Goal: Task Accomplishment & Management: Manage account settings

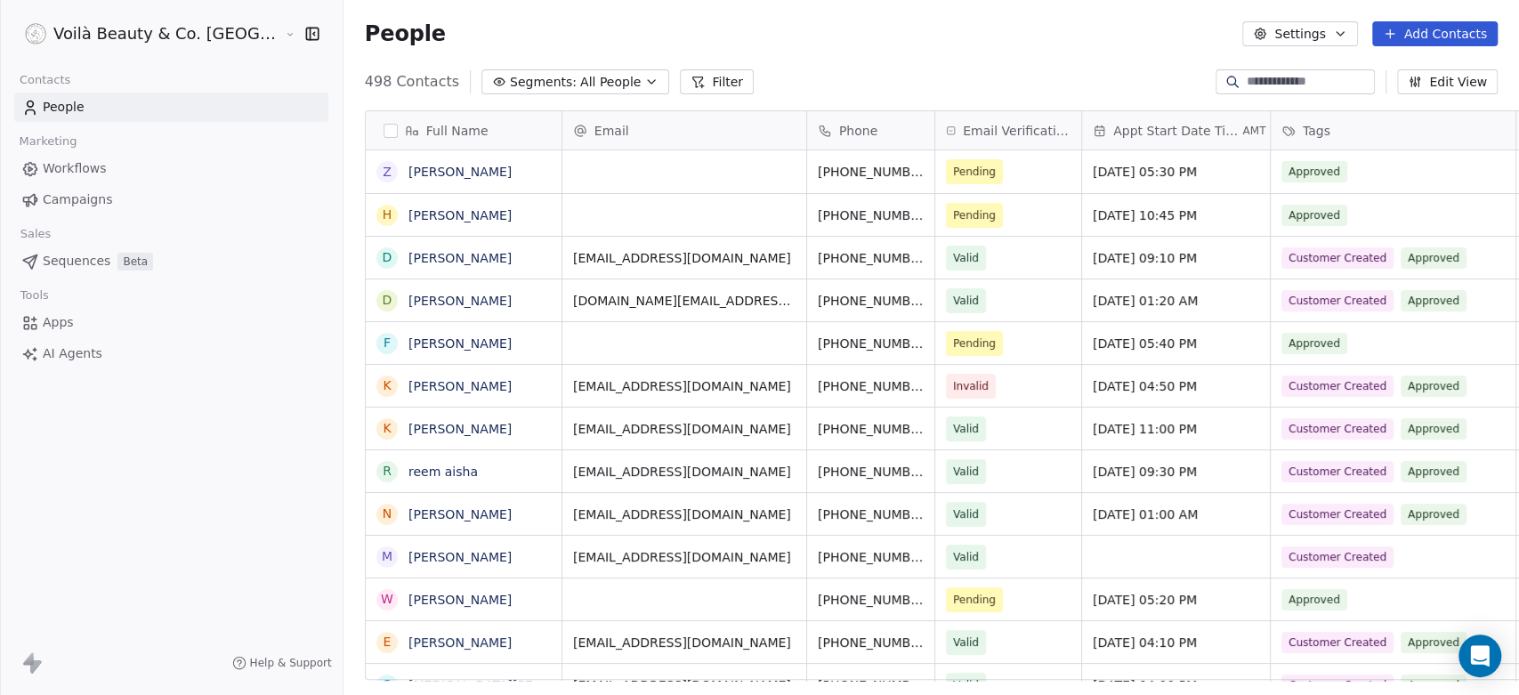
scroll to position [596, 1239]
click at [303, 30] on icon "button" at bounding box center [312, 34] width 18 height 18
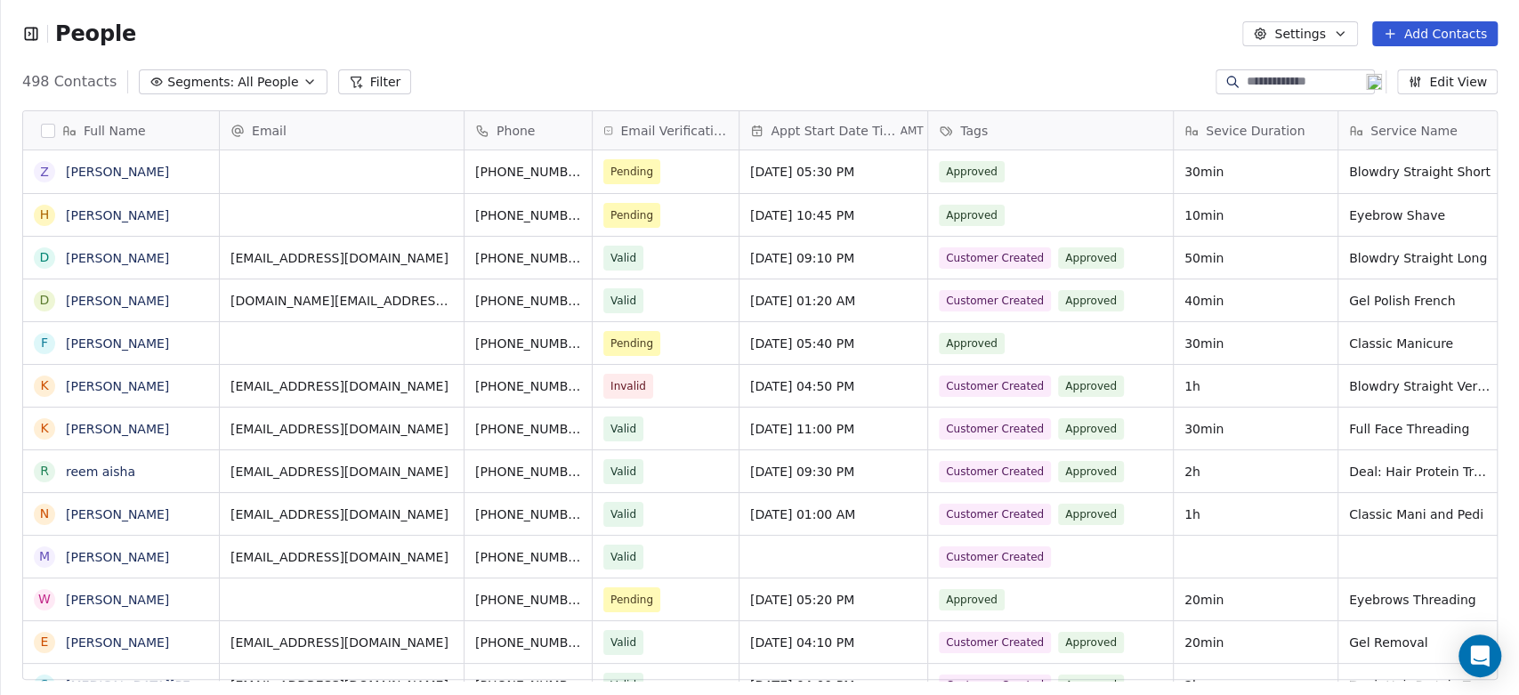
scroll to position [15, 15]
click at [35, 32] on icon "button" at bounding box center [31, 34] width 18 height 18
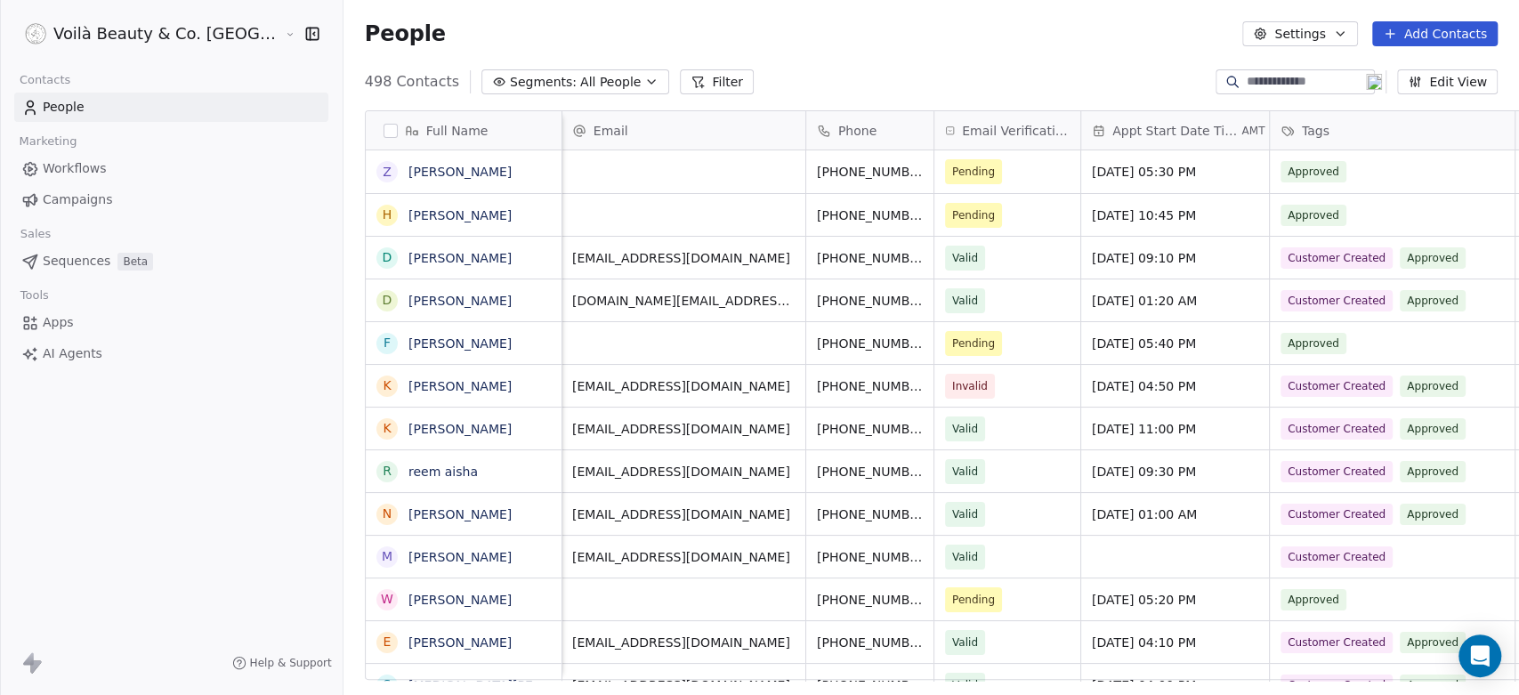
scroll to position [0, 0]
click at [72, 205] on span "Campaigns" at bounding box center [77, 199] width 69 height 19
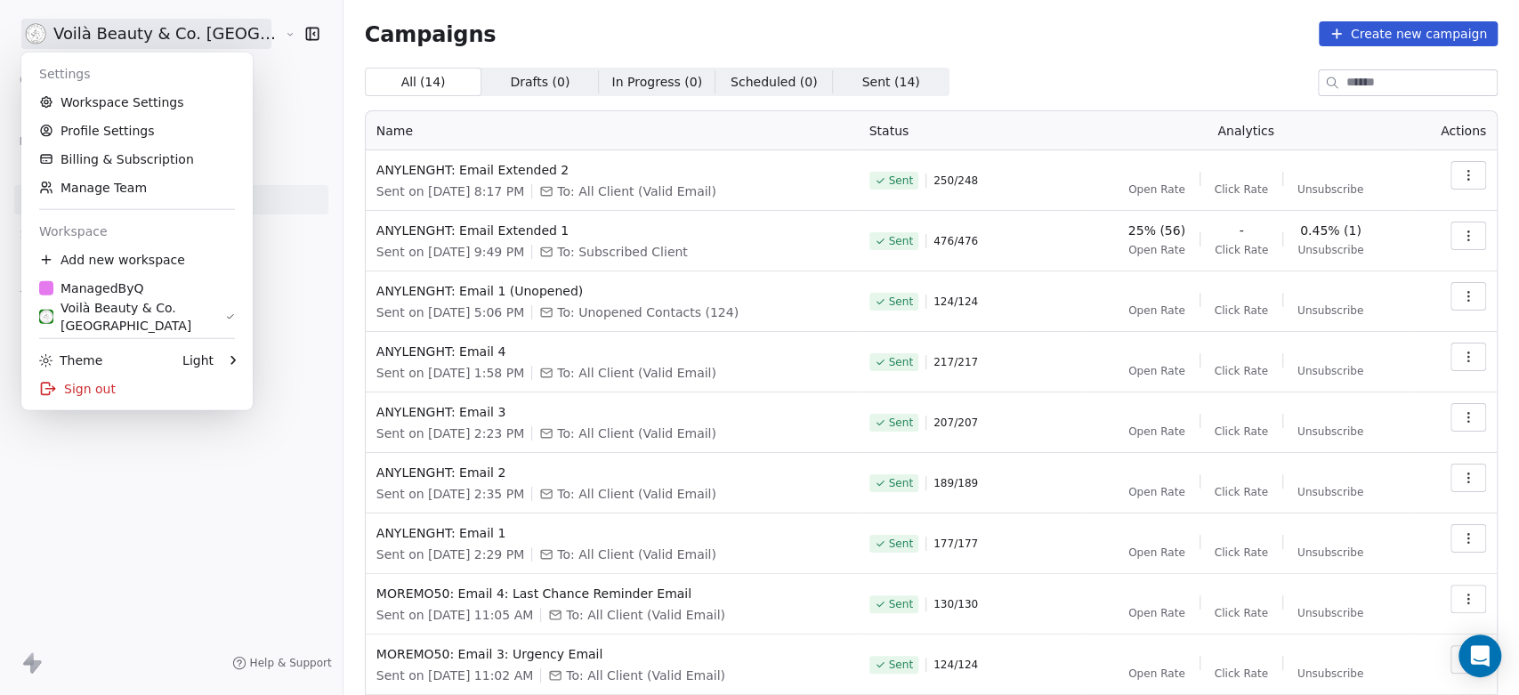
click at [114, 33] on html "Voilà Beauty & Co. Lounge Contacts People Marketing Workflows Campaigns Sales S…" at bounding box center [759, 347] width 1519 height 695
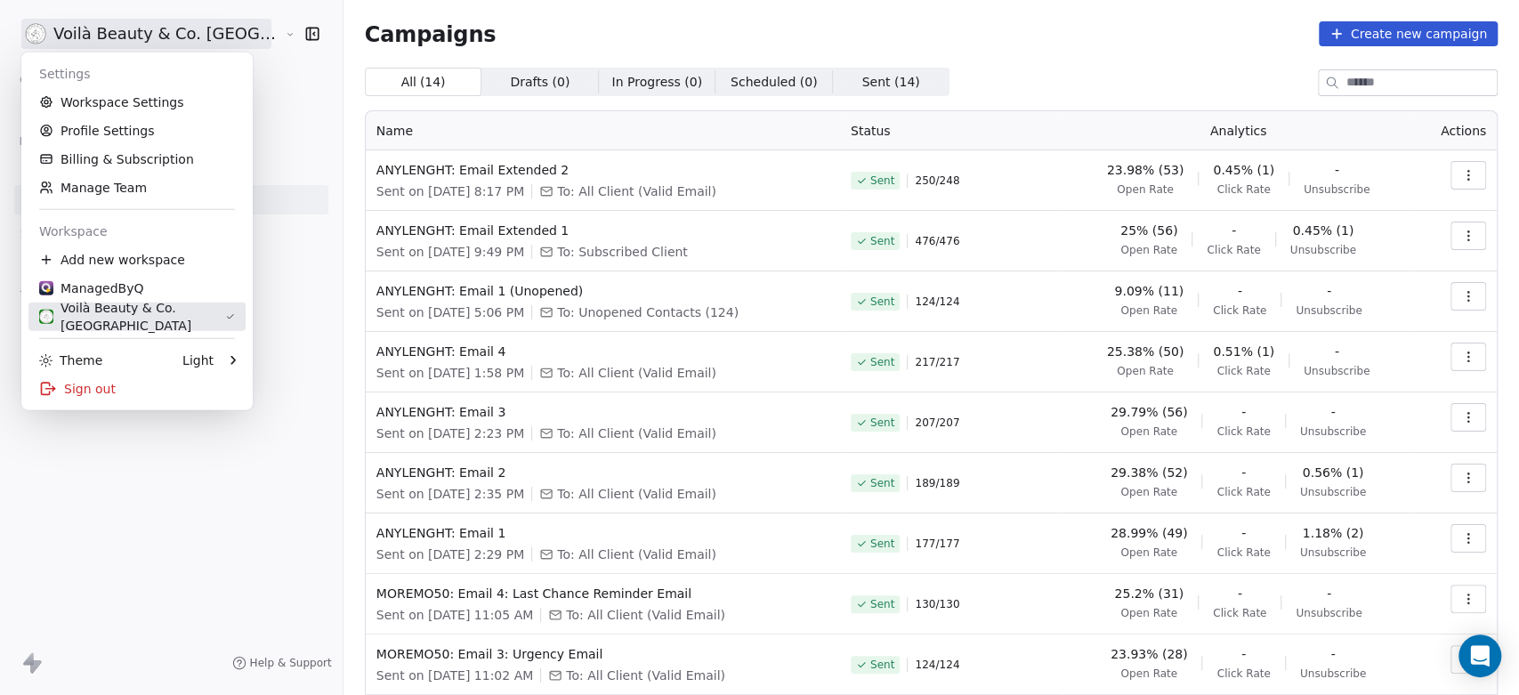
click at [115, 319] on div "Voilà Beauty & Co. [GEOGRAPHIC_DATA]" at bounding box center [132, 317] width 186 height 36
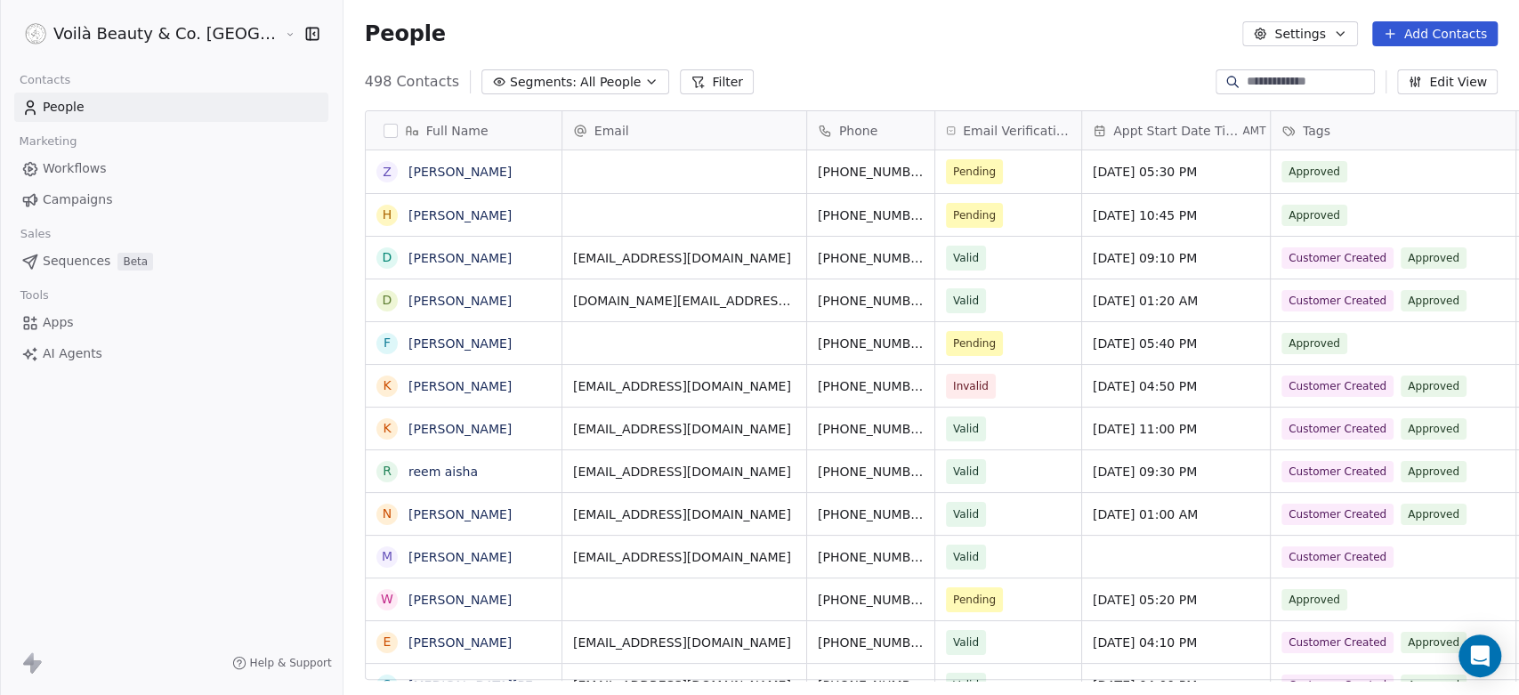
scroll to position [596, 1239]
click at [126, 35] on html "Voilà Beauty & Co. Lounge Contacts People Marketing Workflows Campaigns Sales S…" at bounding box center [759, 347] width 1519 height 695
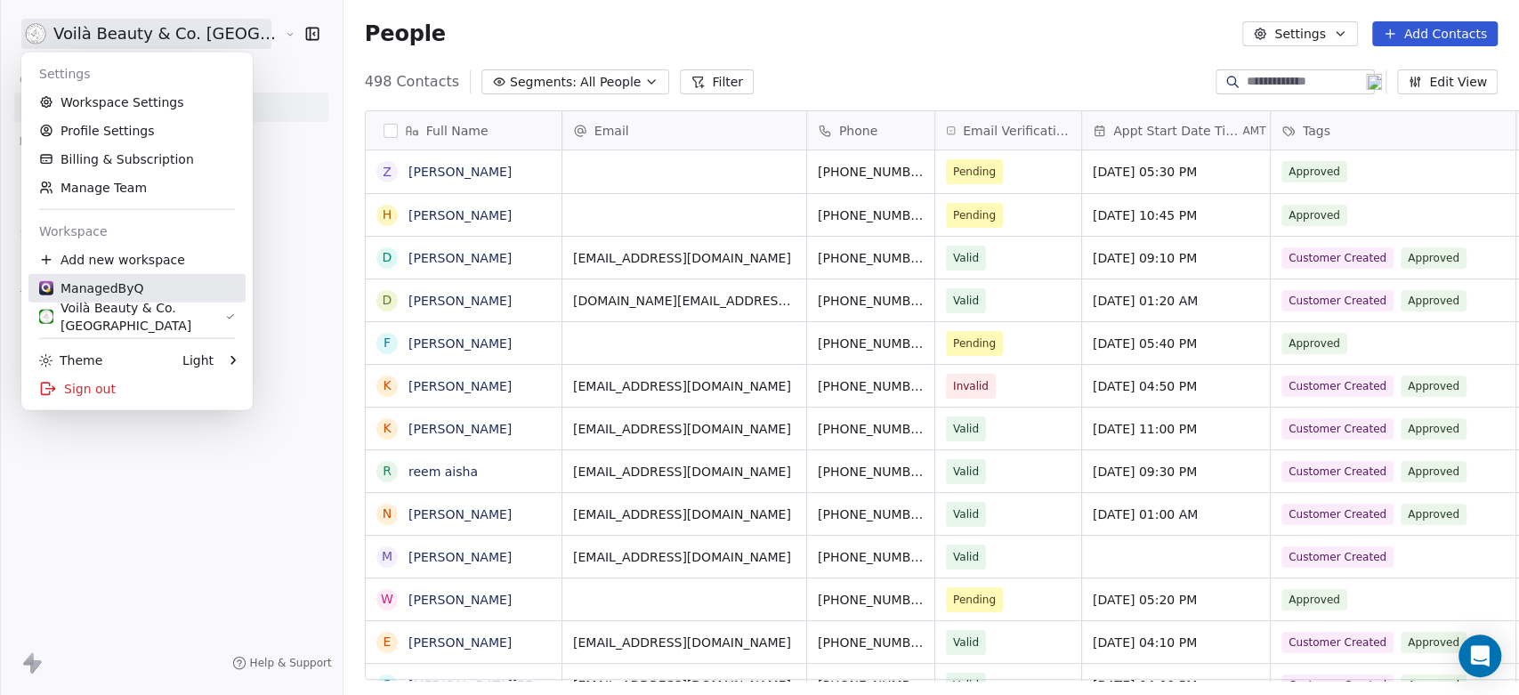
click at [100, 289] on div "ManagedByQ" at bounding box center [91, 288] width 104 height 18
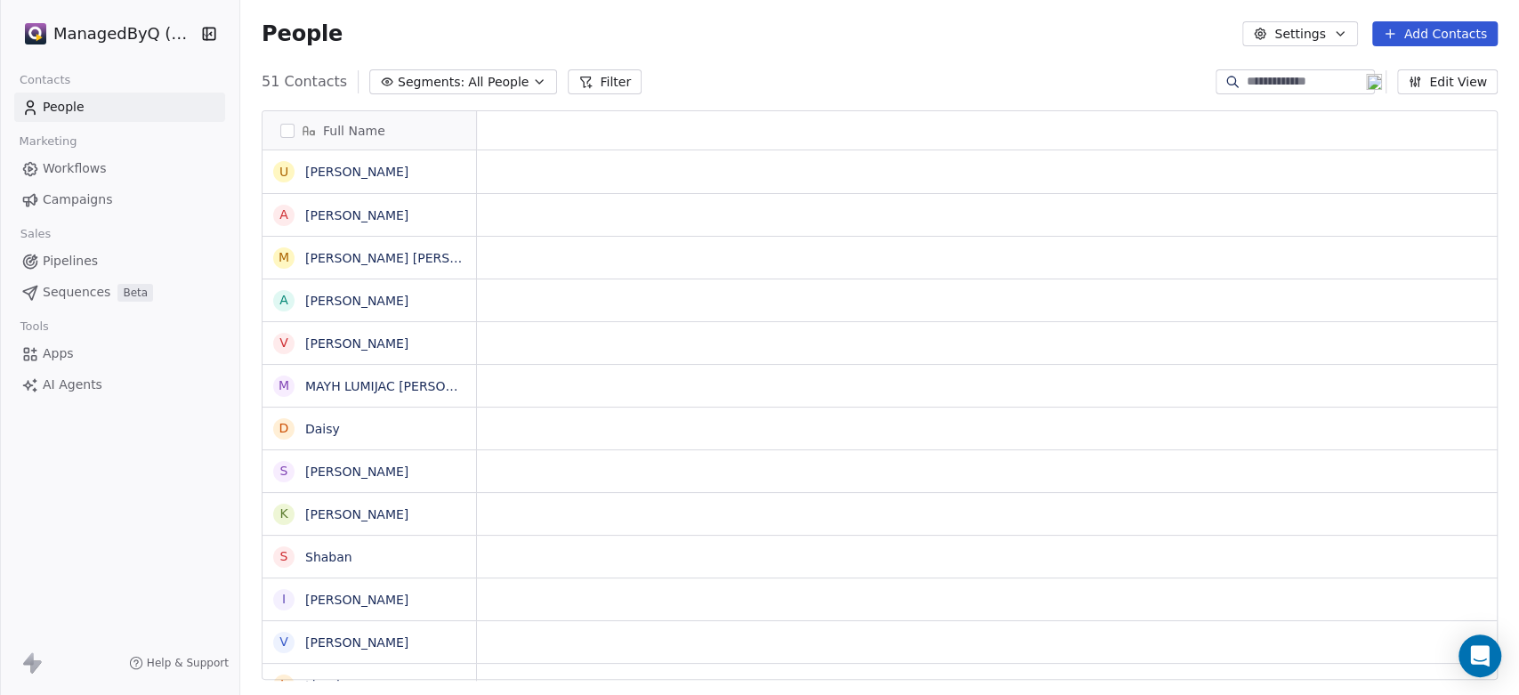
scroll to position [15, 16]
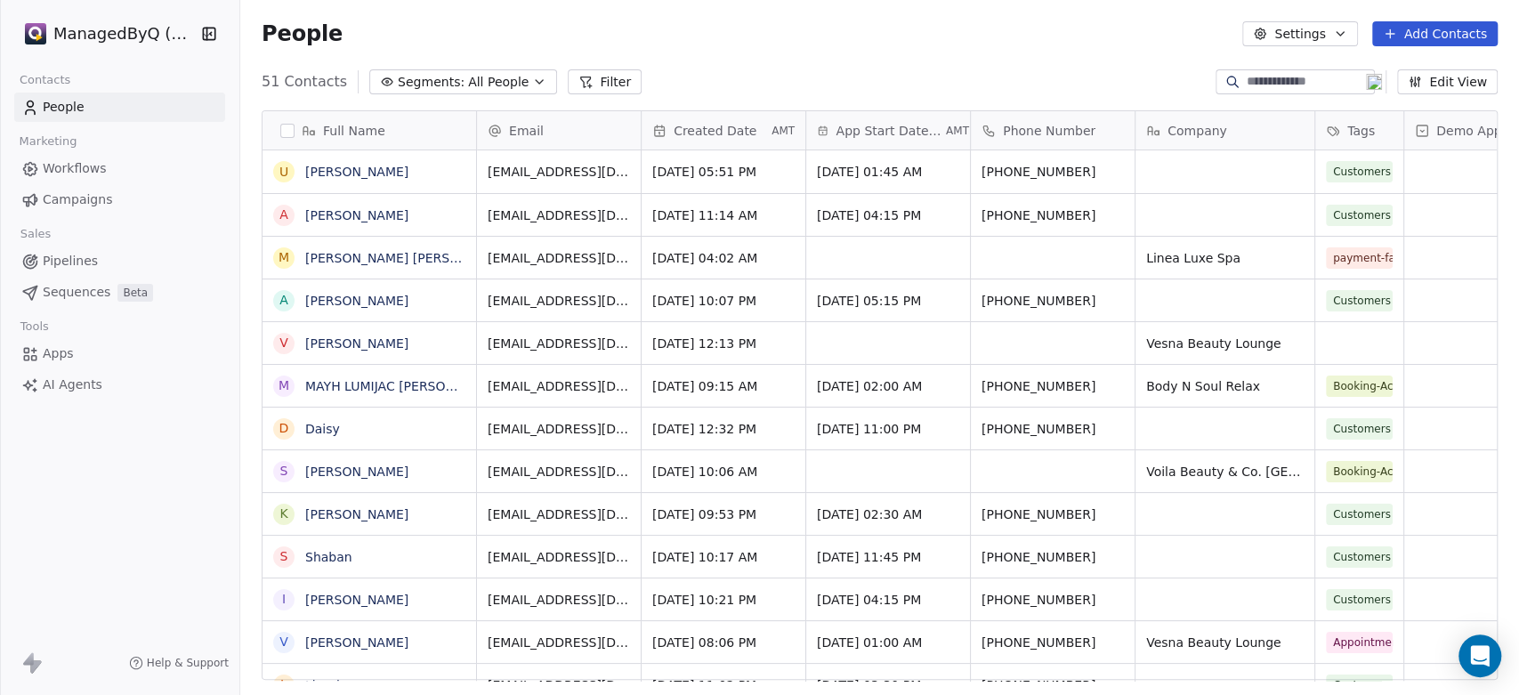
click at [471, 80] on span "All People" at bounding box center [498, 82] width 61 height 19
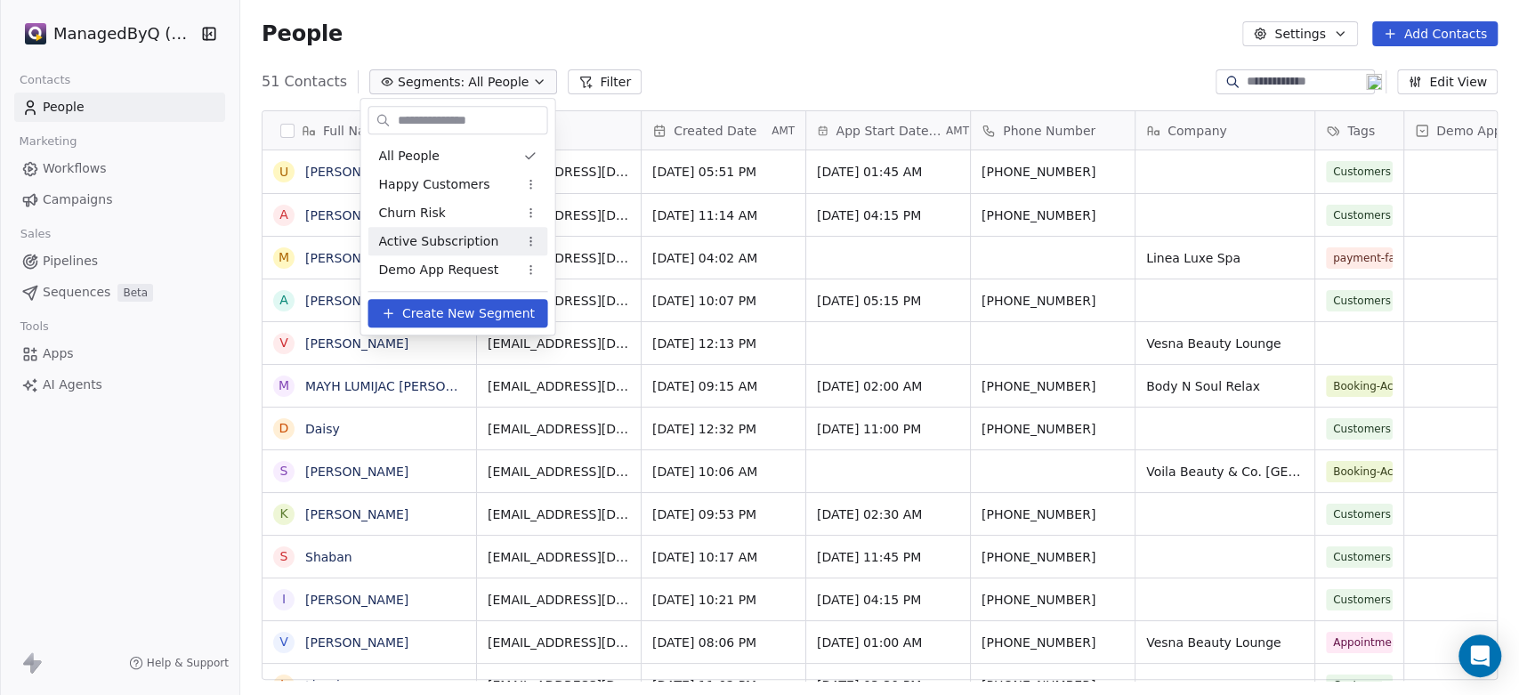
drag, startPoint x: 440, startPoint y: 243, endPoint x: 592, endPoint y: 274, distance: 155.3
click at [441, 243] on span "Active Subscription" at bounding box center [438, 241] width 120 height 19
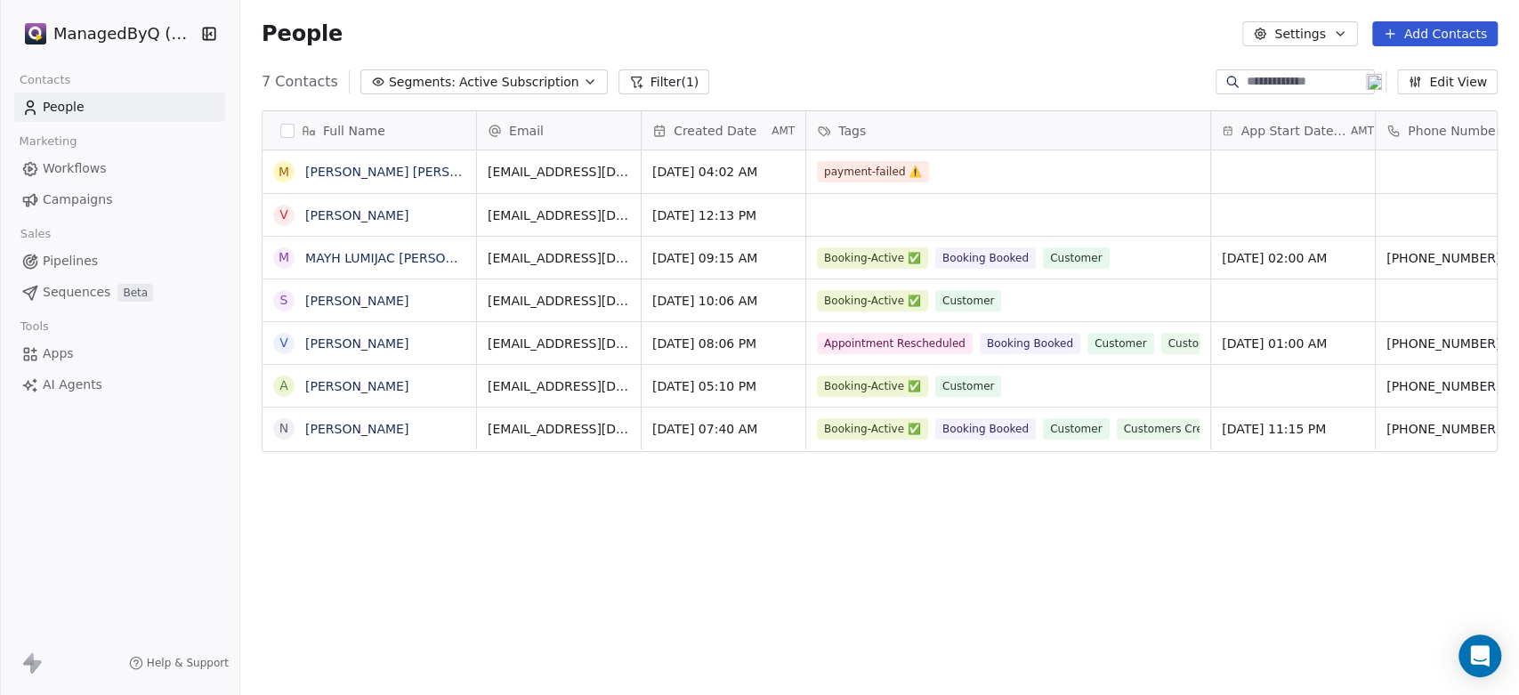
scroll to position [596, 1264]
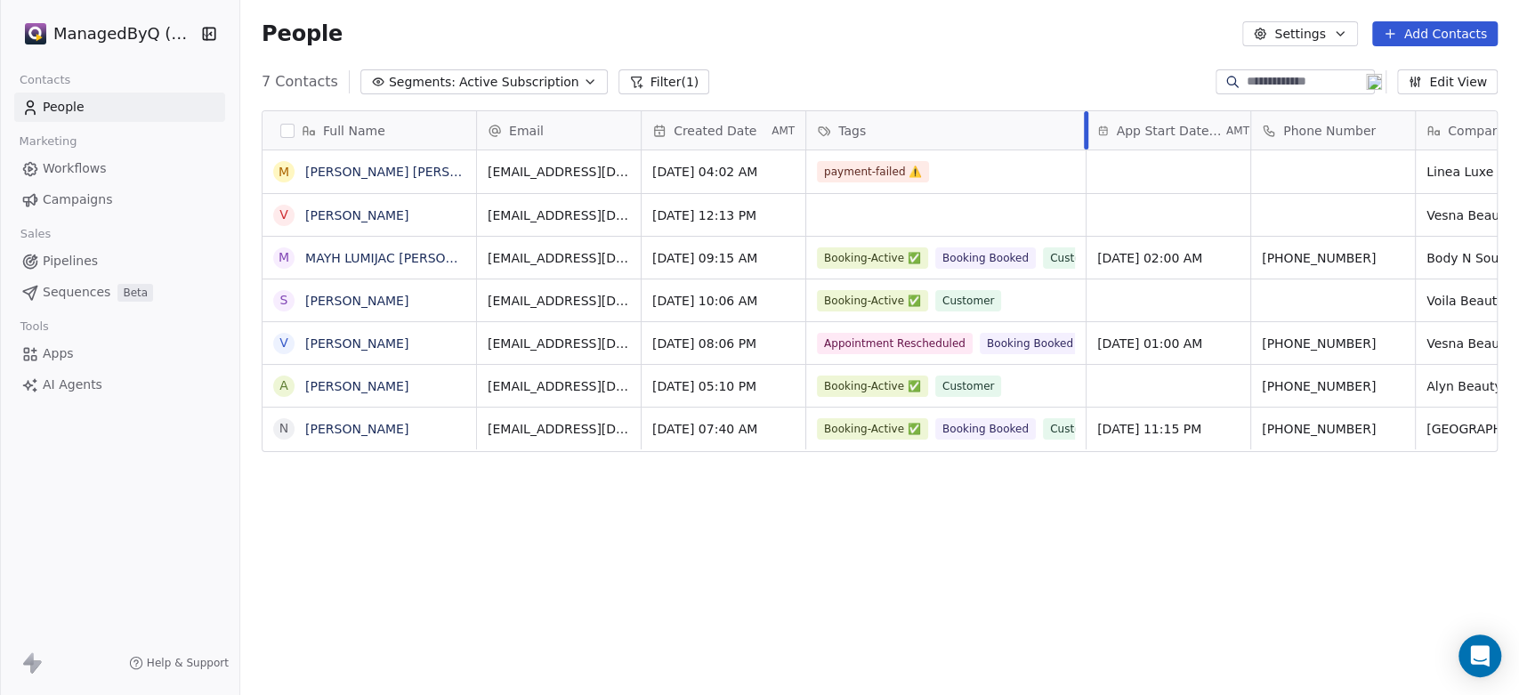
drag, startPoint x: 1209, startPoint y: 116, endPoint x: 1015, endPoint y: 198, distance: 211.4
click at [1041, 513] on div "Full Name M [PERSON_NAME] [PERSON_NAME] V [PERSON_NAME] MAYH LUMIJAC [PERSON_NA…" at bounding box center [879, 401] width 1279 height 611
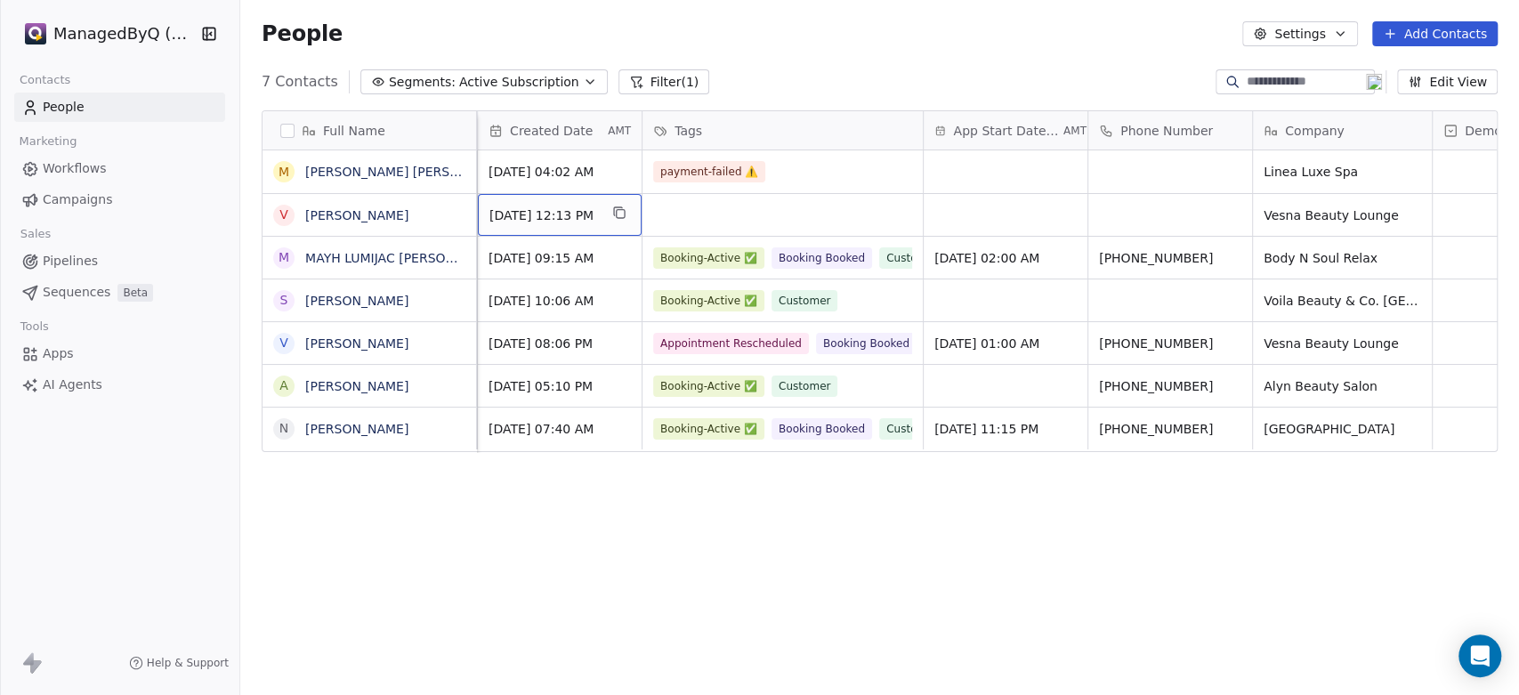
scroll to position [0, 0]
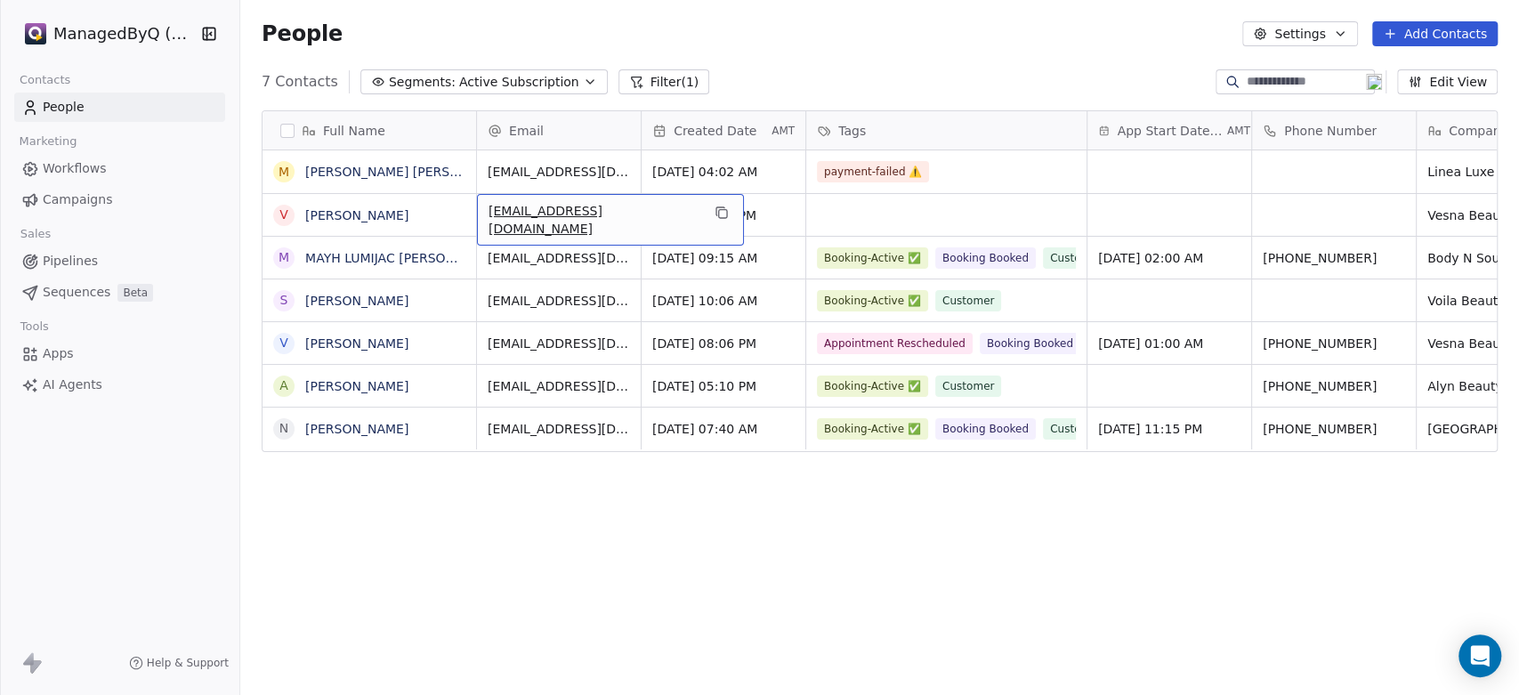
click at [537, 230] on div "[EMAIL_ADDRESS][DOMAIN_NAME]" at bounding box center [610, 220] width 267 height 52
click at [486, 211] on input "**********" at bounding box center [584, 216] width 206 height 36
type input "**********"
click at [836, 552] on div "Full Name M [PERSON_NAME] [PERSON_NAME] V [PERSON_NAME] MAYH LUMIJAC [PERSON_NA…" at bounding box center [879, 401] width 1279 height 611
click at [602, 124] on div "Email" at bounding box center [557, 131] width 139 height 18
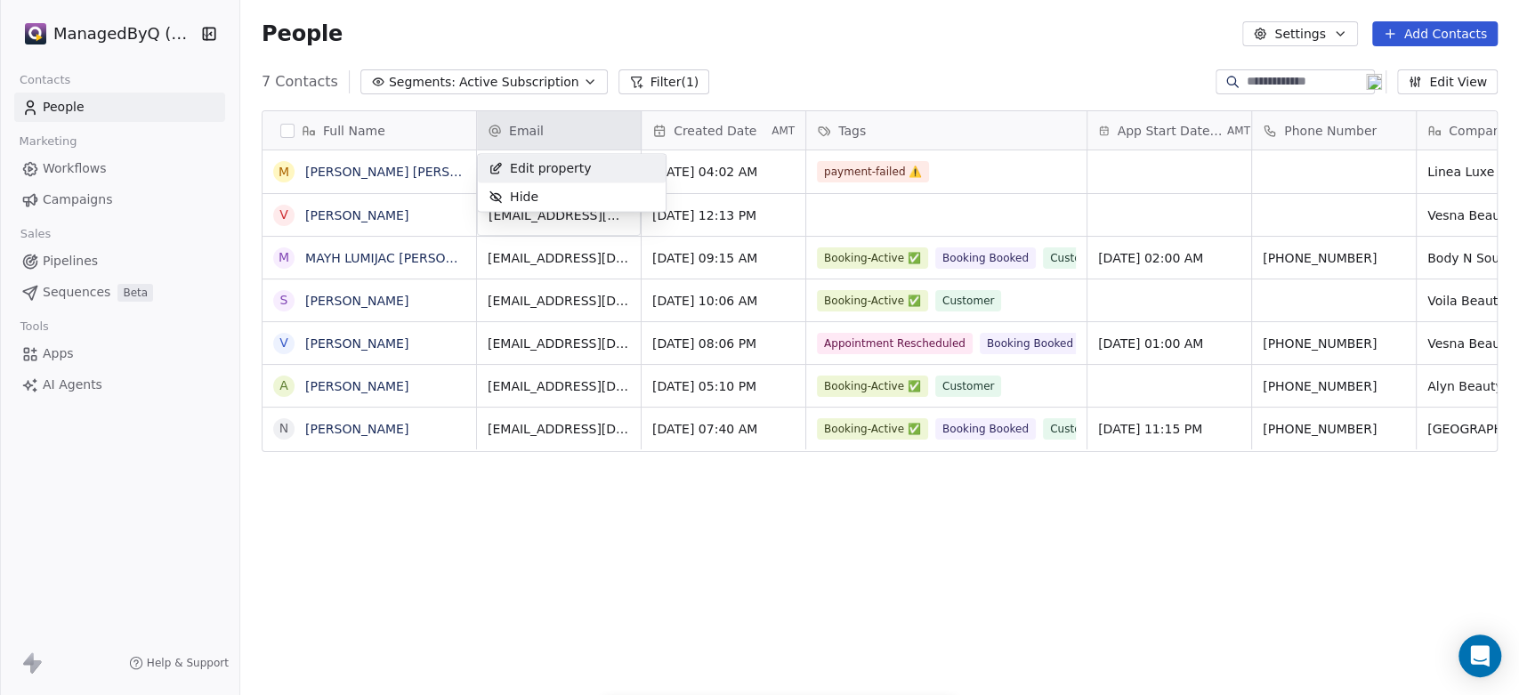
click at [542, 168] on span "Edit property" at bounding box center [551, 168] width 82 height 18
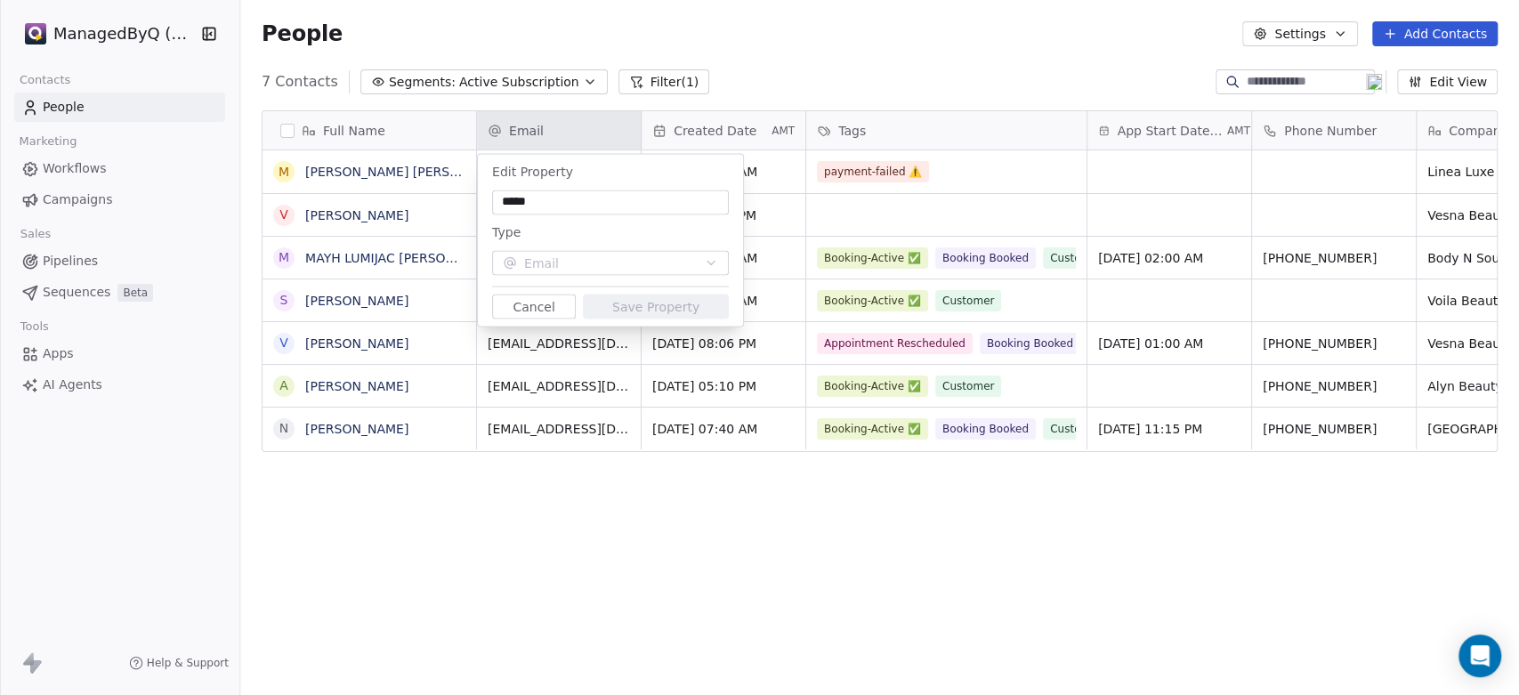
click at [522, 302] on button "Cancel" at bounding box center [534, 306] width 84 height 25
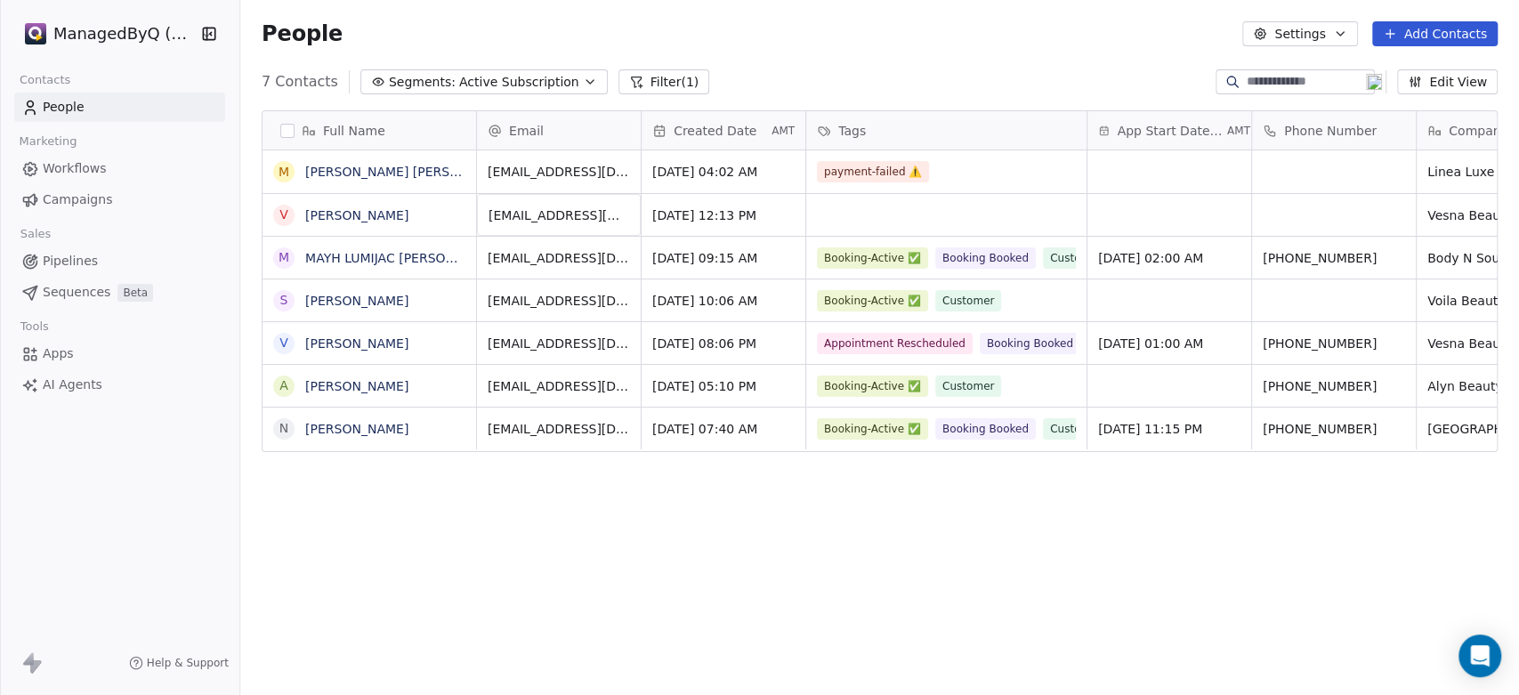
click at [591, 584] on div "Full Name M [PERSON_NAME] [PERSON_NAME] V [PERSON_NAME] MAYH LUMIJAC [PERSON_NA…" at bounding box center [879, 401] width 1279 height 611
click at [335, 217] on link "[PERSON_NAME]" at bounding box center [356, 215] width 103 height 14
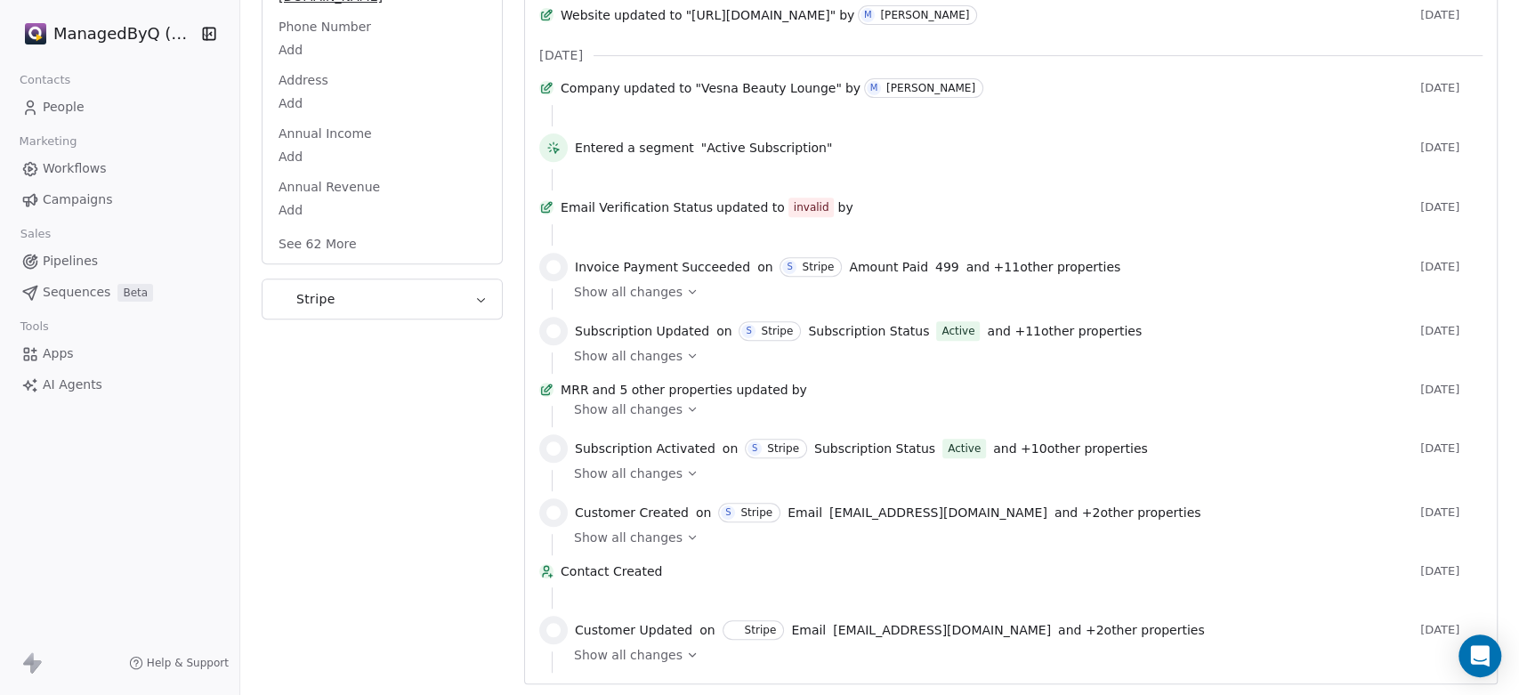
scroll to position [135, 0]
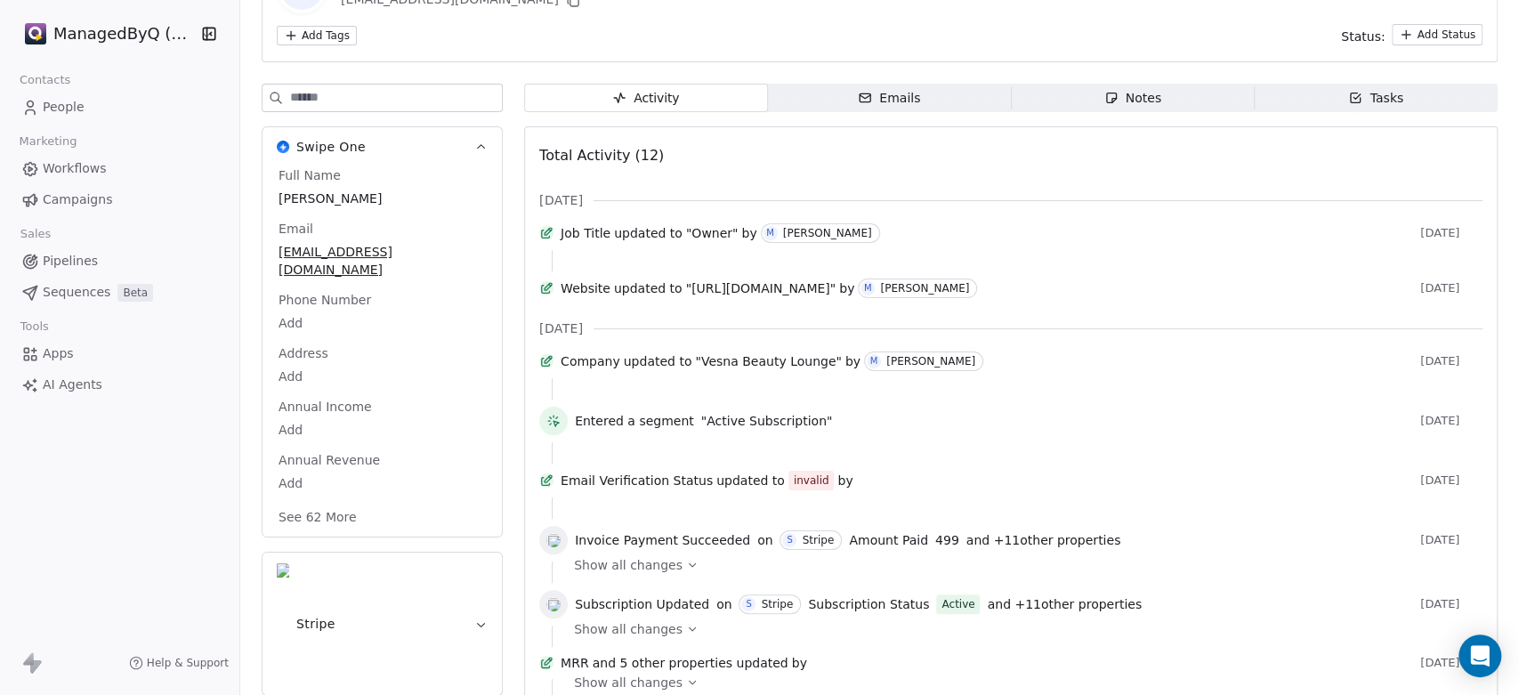
click at [67, 105] on span "People" at bounding box center [64, 107] width 42 height 19
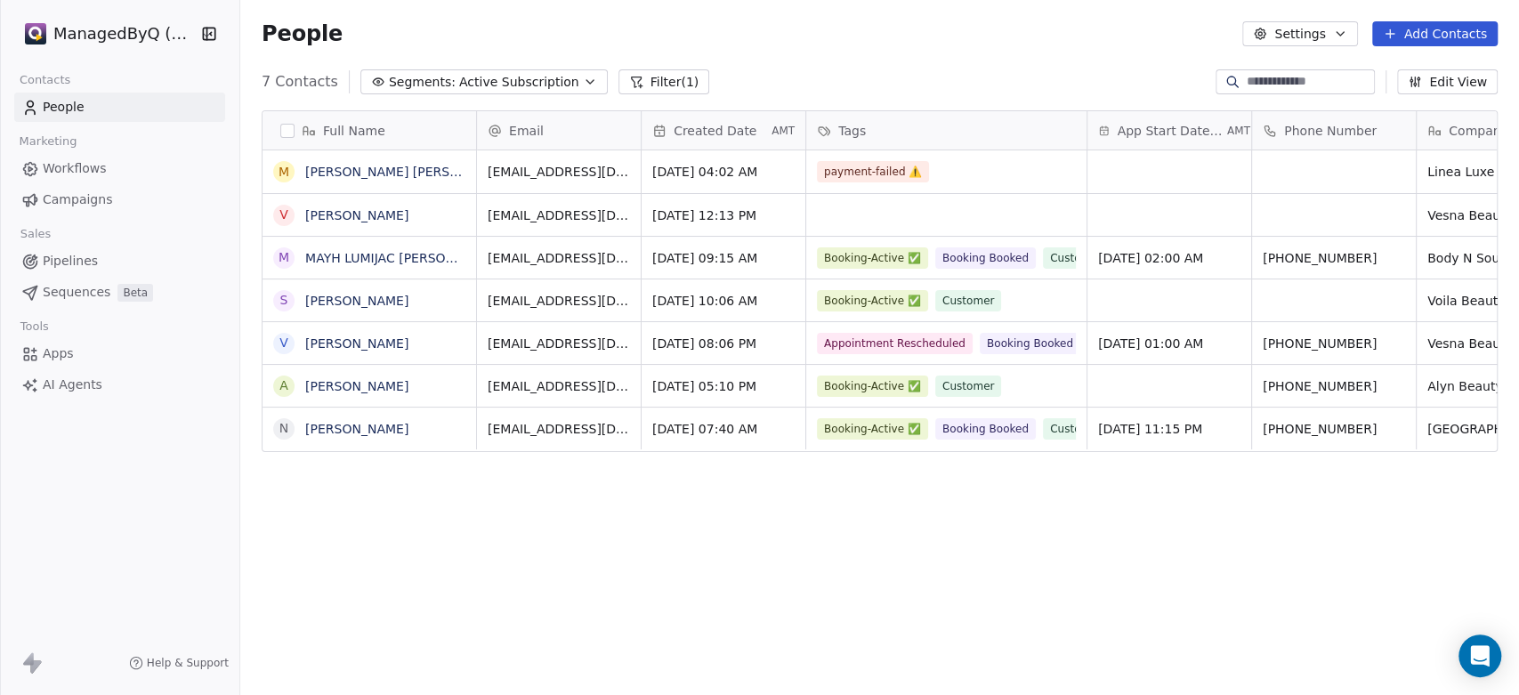
scroll to position [596, 1264]
click at [647, 222] on div "[EMAIL_ADDRESS][DOMAIN_NAME]" at bounding box center [610, 220] width 267 height 52
click at [643, 222] on span "[EMAIL_ADDRESS][DOMAIN_NAME]" at bounding box center [595, 220] width 212 height 36
click at [493, 210] on span "[EMAIL_ADDRESS][DOMAIN_NAME]" at bounding box center [595, 220] width 212 height 36
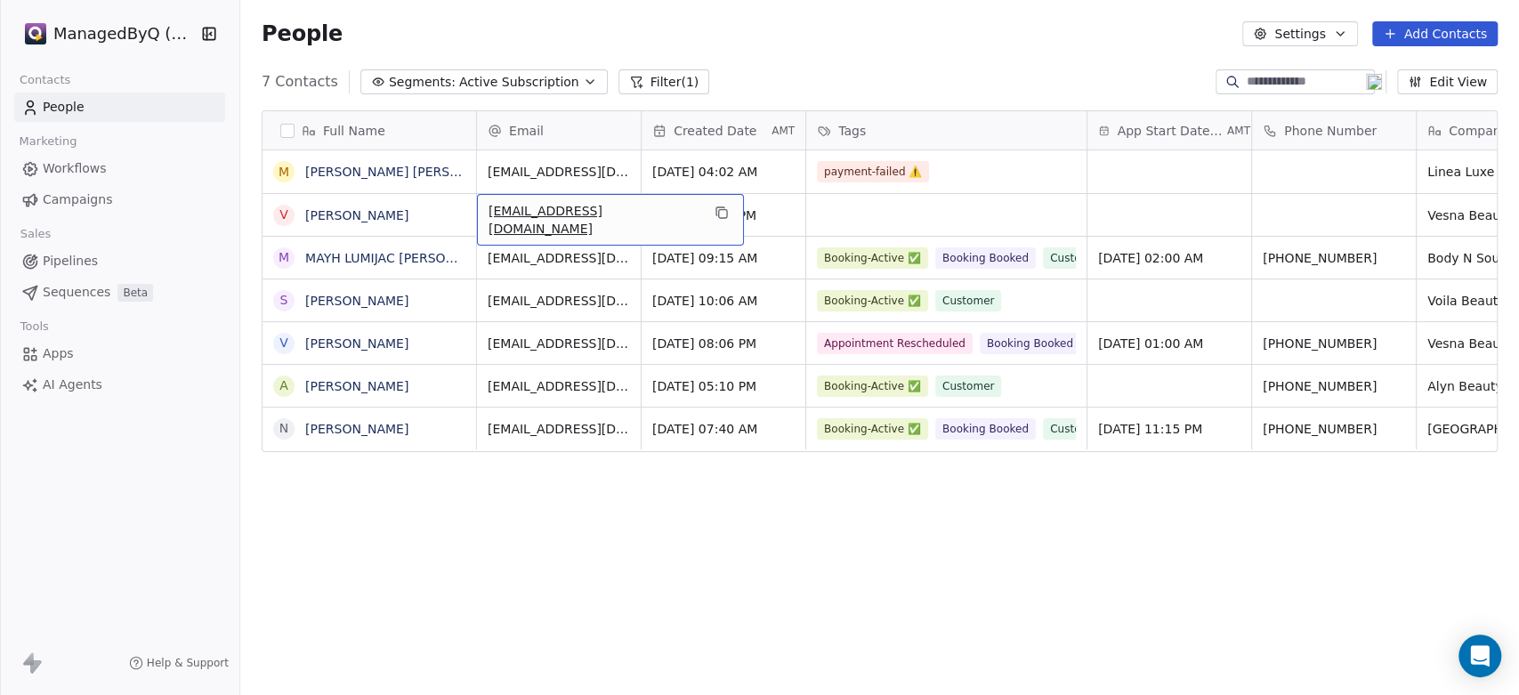
drag, startPoint x: 484, startPoint y: 210, endPoint x: 650, endPoint y: 222, distance: 166.0
click at [641, 223] on div "[EMAIL_ADDRESS][DOMAIN_NAME]" at bounding box center [610, 220] width 267 height 52
click at [651, 218] on div "[EMAIL_ADDRESS][DOMAIN_NAME]" at bounding box center [610, 220] width 267 height 52
drag, startPoint x: 650, startPoint y: 215, endPoint x: 480, endPoint y: 208, distance: 170.1
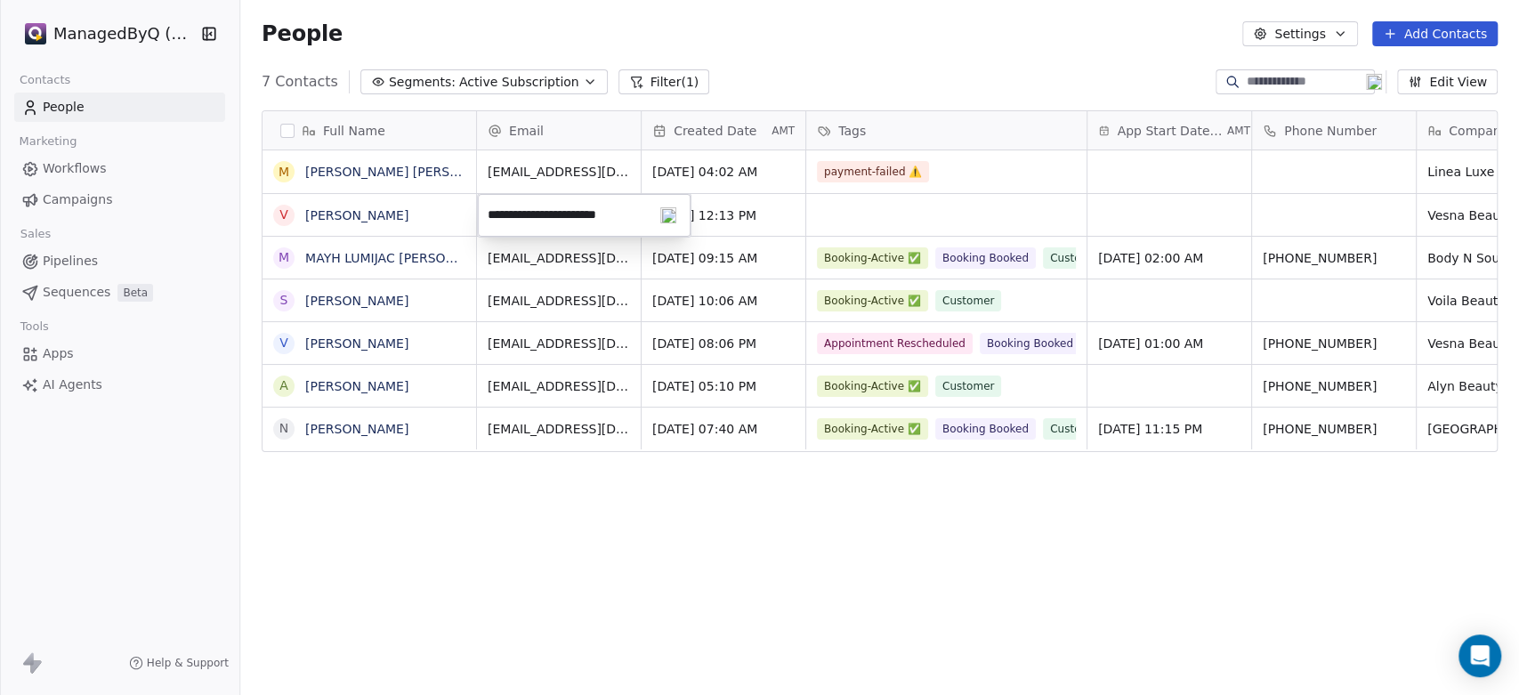
click at [480, 208] on div "**********" at bounding box center [584, 215] width 213 height 43
type input "**********"
click at [1088, 127] on div "App Start Date Time AMT" at bounding box center [1170, 130] width 164 height 38
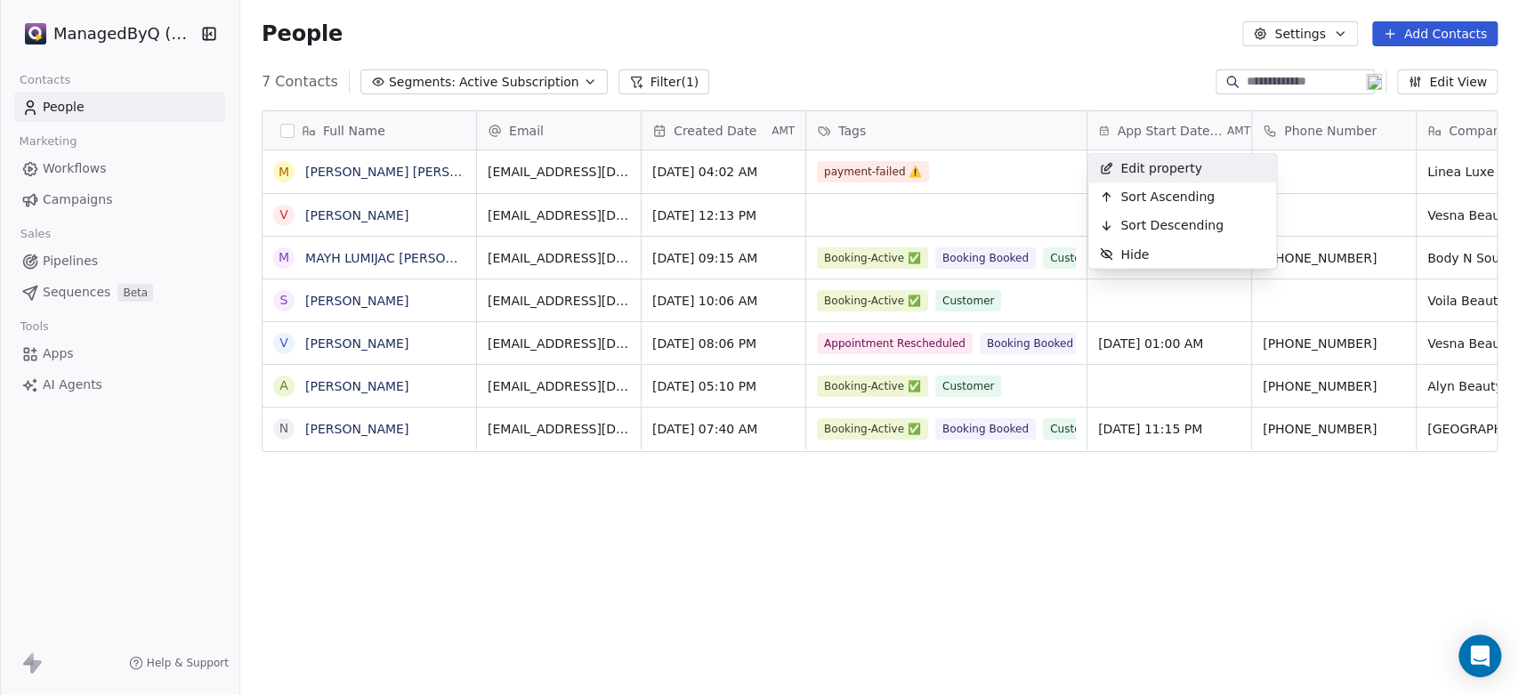
click at [1081, 125] on html "ManagedByQ (FZE) Contacts People Marketing Workflows Campaigns Sales Pipelines …" at bounding box center [759, 347] width 1519 height 695
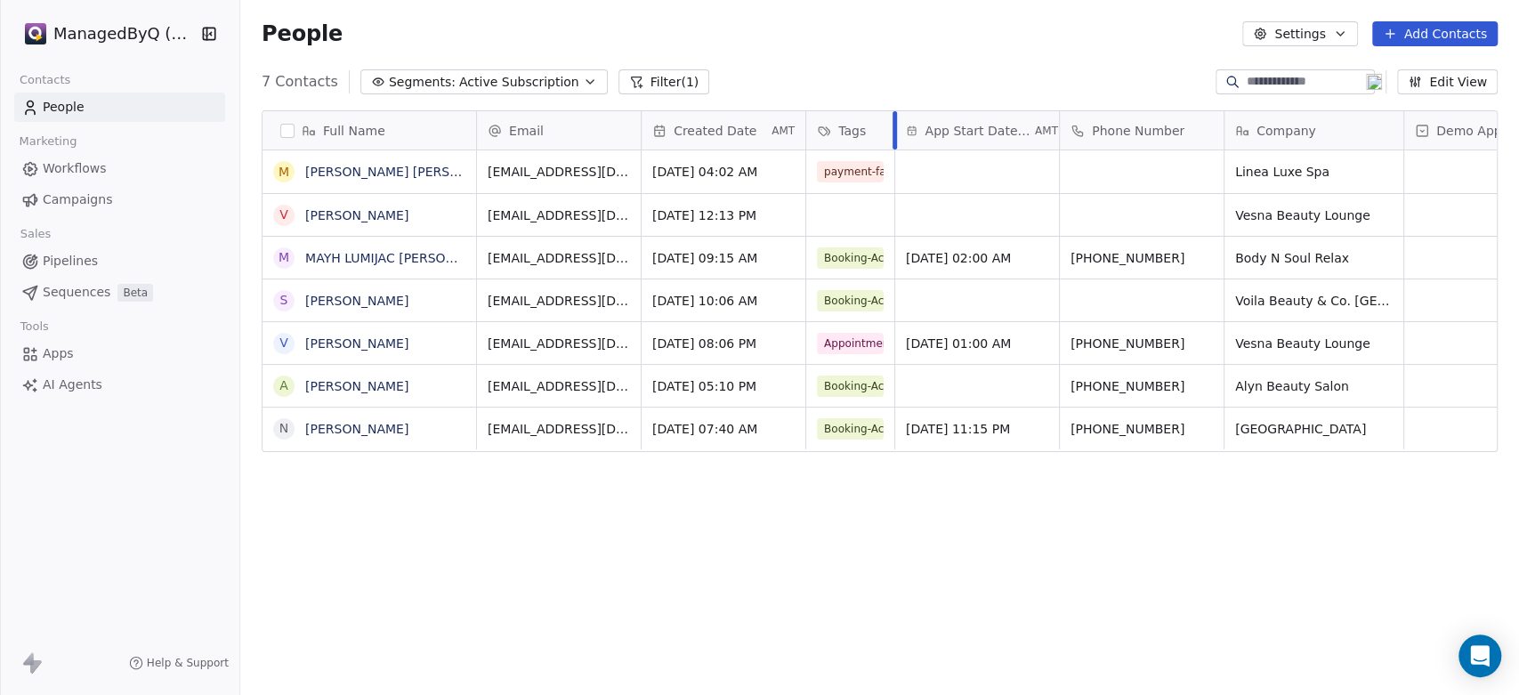
drag, startPoint x: 1085, startPoint y: 125, endPoint x: 865, endPoint y: 133, distance: 220.0
click at [868, 131] on div "Tags" at bounding box center [850, 130] width 89 height 38
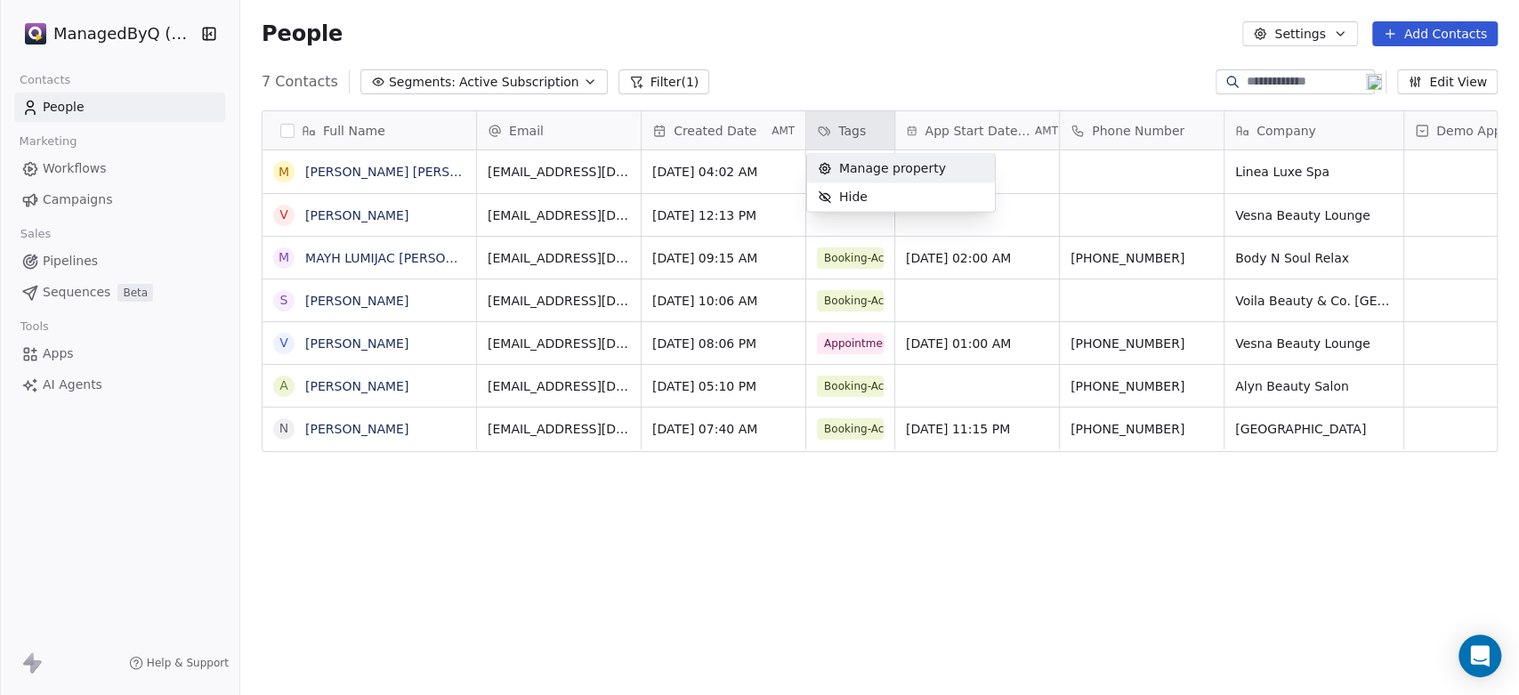
click at [488, 226] on html "ManagedByQ (FZE) Contacts People Marketing Workflows Campaigns Sales Pipelines …" at bounding box center [759, 347] width 1519 height 695
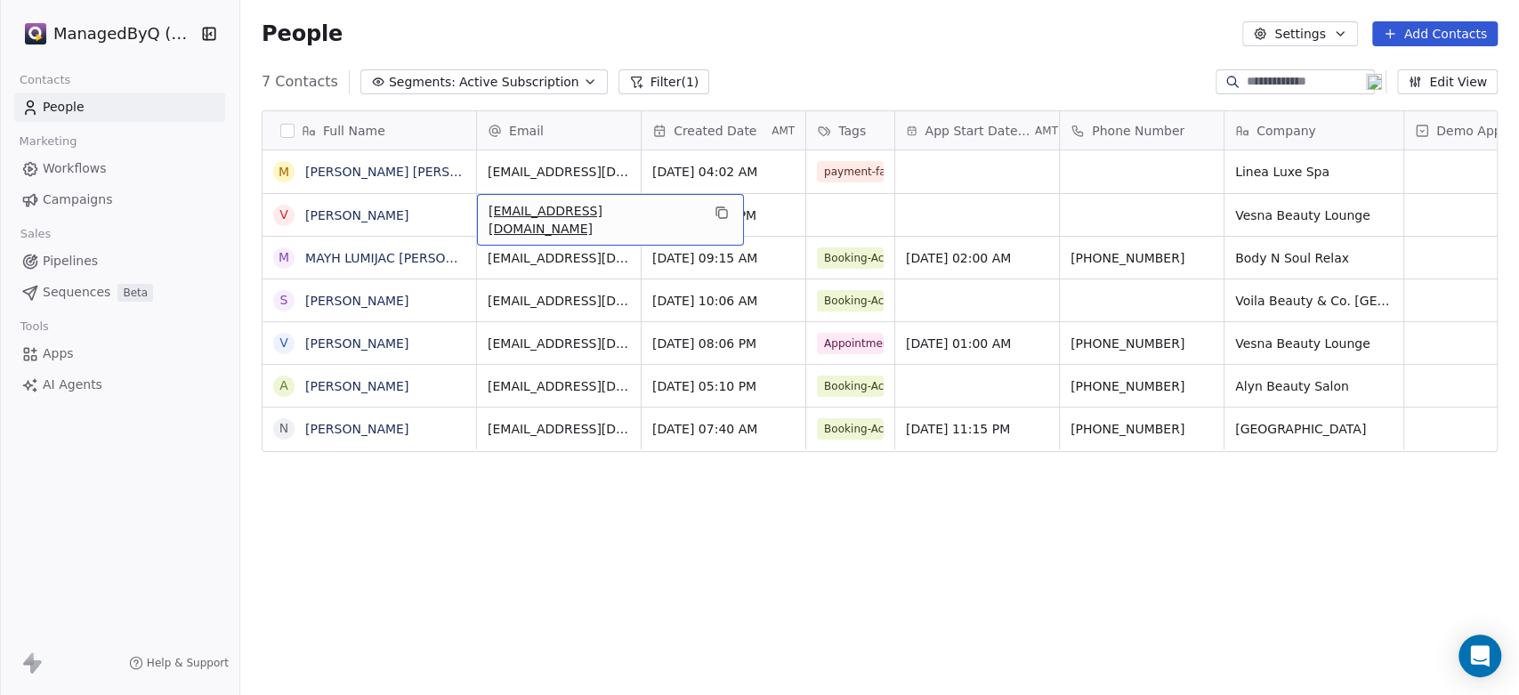
click at [489, 225] on div "[EMAIL_ADDRESS][DOMAIN_NAME]" at bounding box center [610, 220] width 267 height 52
click at [495, 211] on input "**********" at bounding box center [584, 216] width 206 height 36
type input "**********"
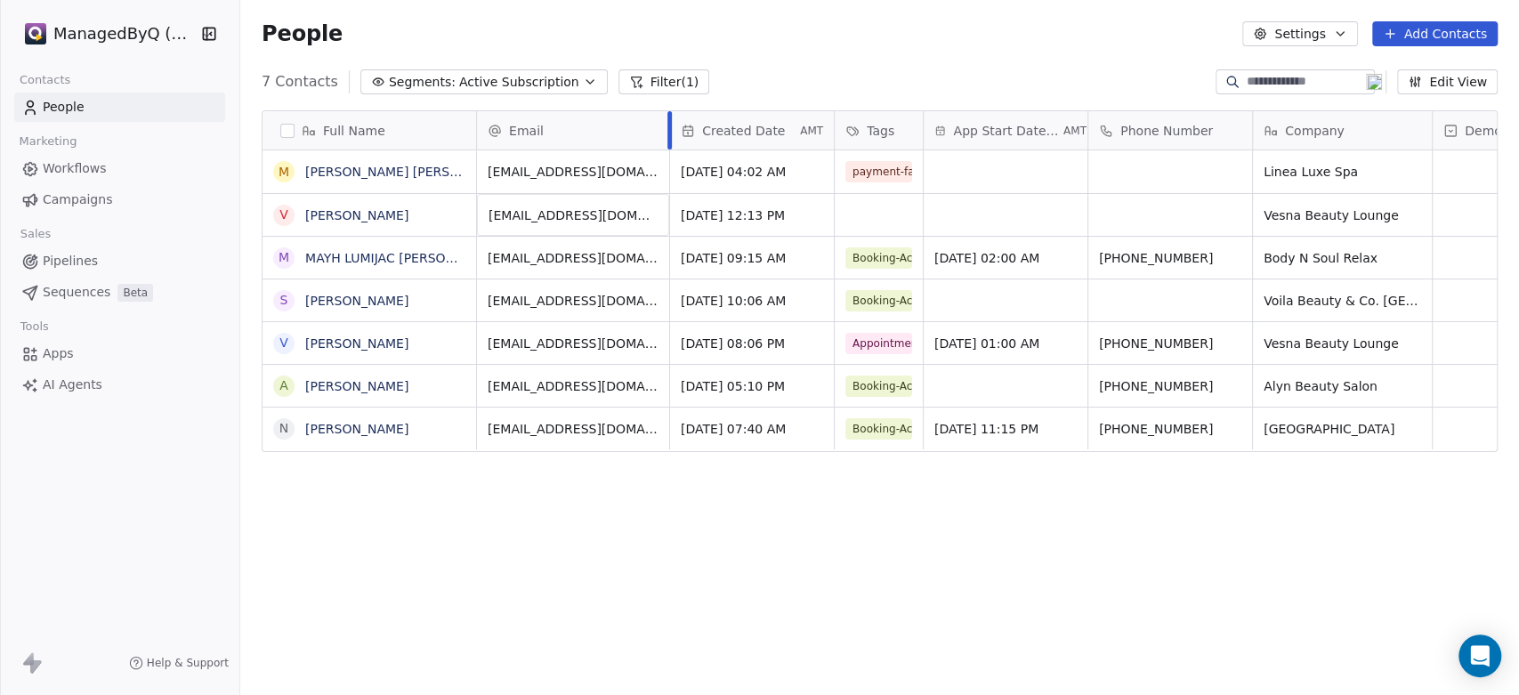
drag, startPoint x: 639, startPoint y: 132, endPoint x: 667, endPoint y: 136, distance: 28.8
click at [667, 136] on div at bounding box center [669, 130] width 4 height 38
click at [613, 540] on div "Full Name M [PERSON_NAME] [PERSON_NAME] V [PERSON_NAME] M MAYH LUMIJAC [PERSON_…" at bounding box center [879, 401] width 1279 height 611
